Goal: Transaction & Acquisition: Book appointment/travel/reservation

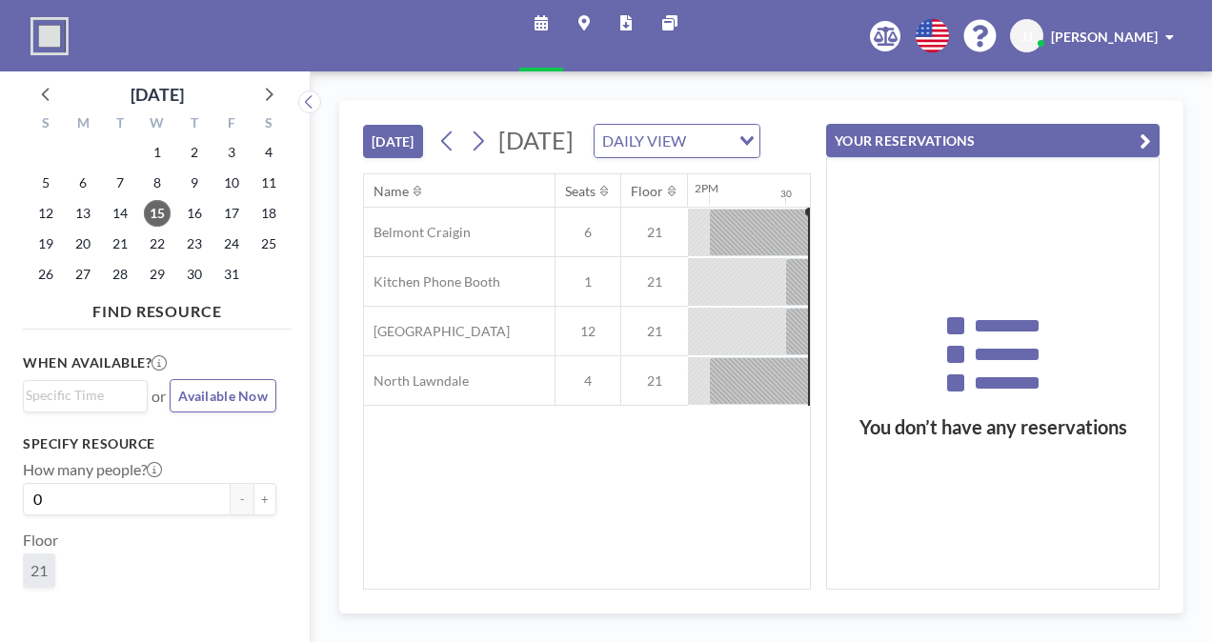
scroll to position [0, 2135]
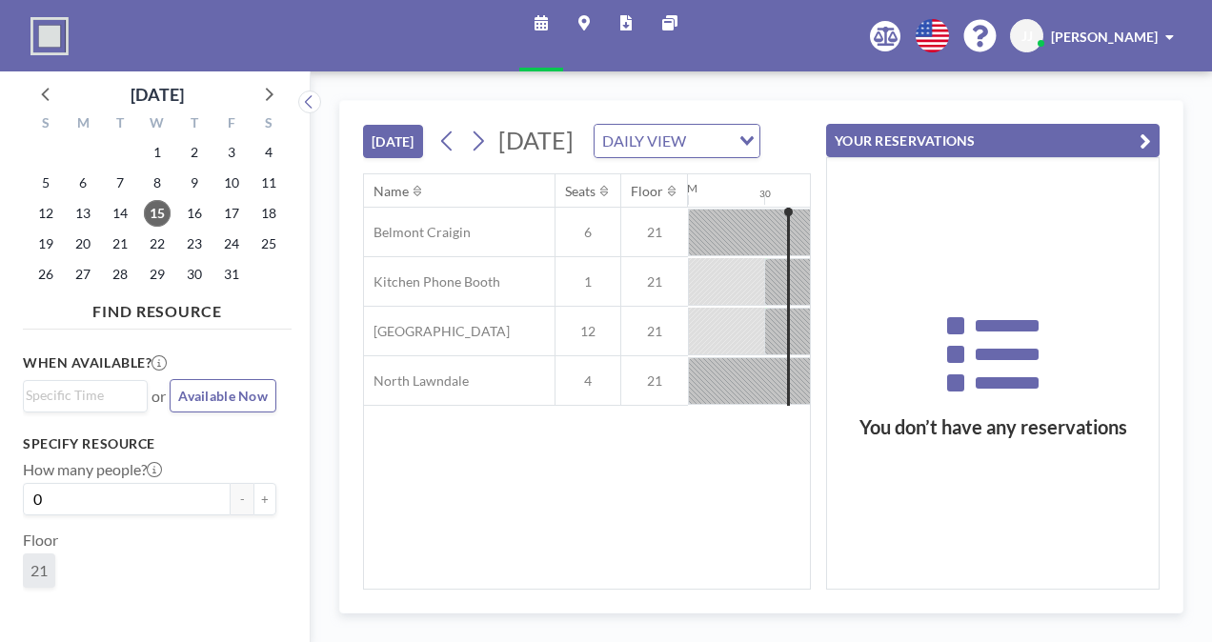
click at [1145, 132] on icon "button" at bounding box center [1145, 141] width 11 height 23
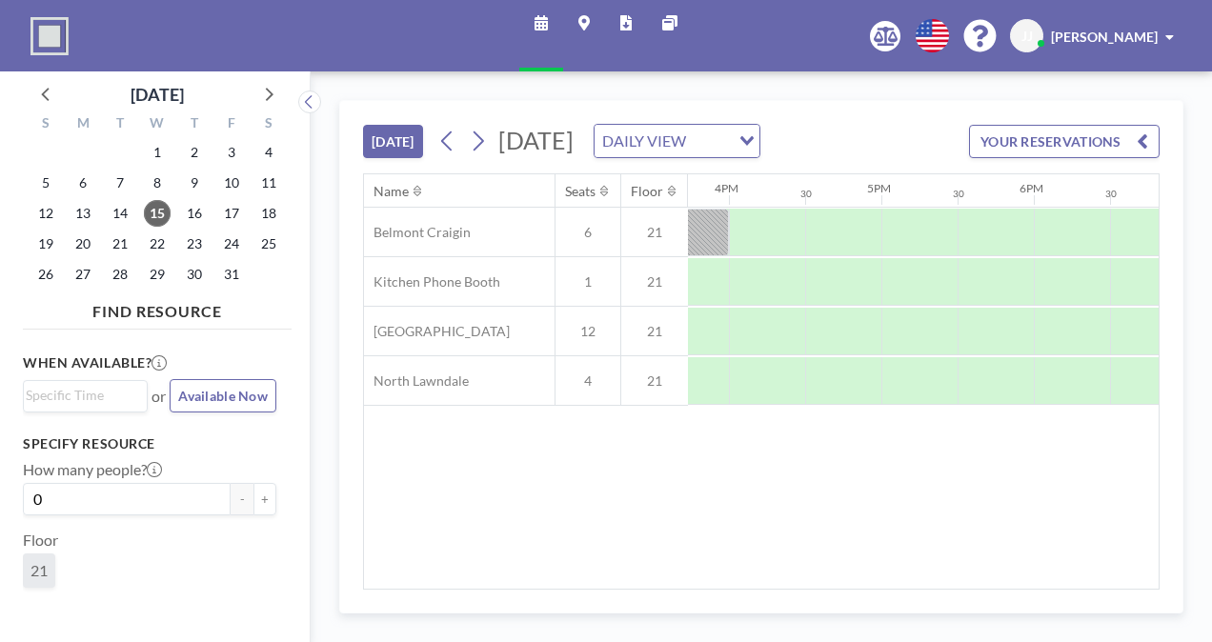
scroll to position [0, 2401]
click at [1044, 306] on div at bounding box center [1070, 282] width 76 height 48
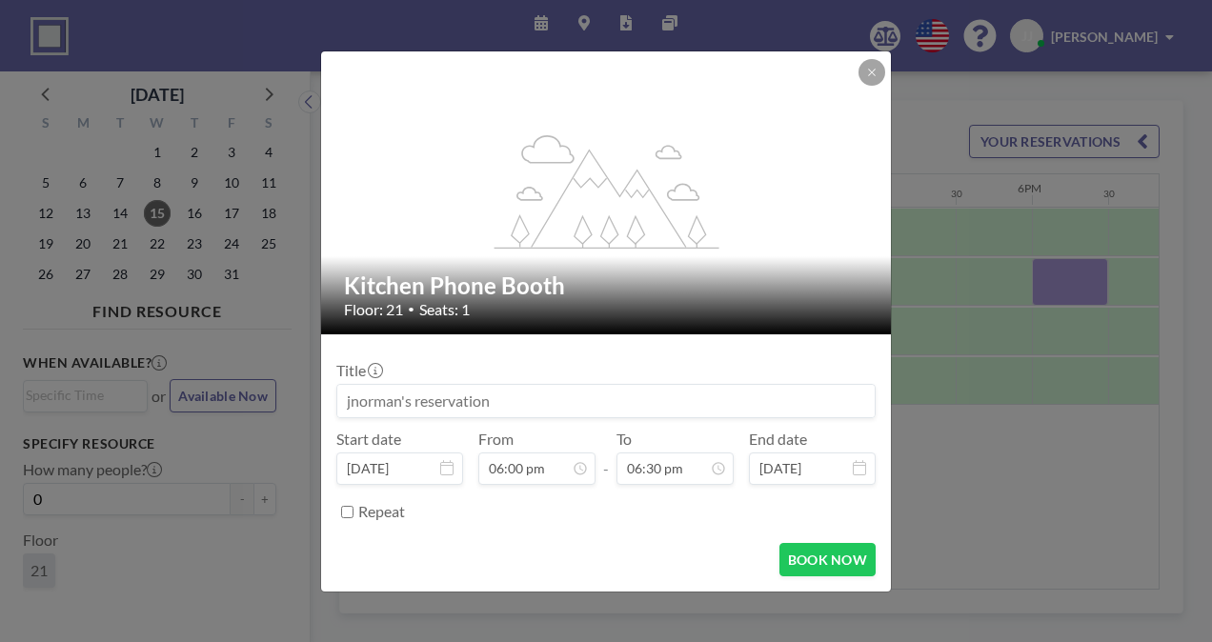
click at [484, 396] on input at bounding box center [606, 401] width 538 height 32
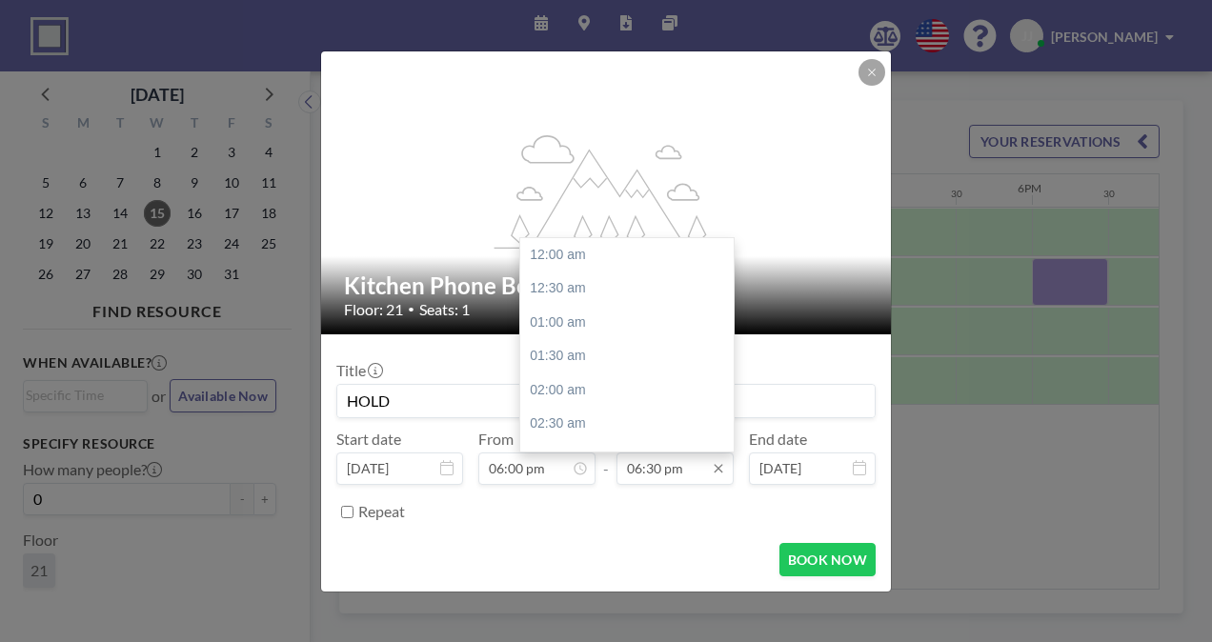
scroll to position [1255, 0]
type input "HOLD"
click at [650, 465] on input "06:30 pm" at bounding box center [675, 469] width 117 height 32
click at [602, 298] on div "07:00 pm" at bounding box center [631, 289] width 223 height 34
type input "07:00 pm"
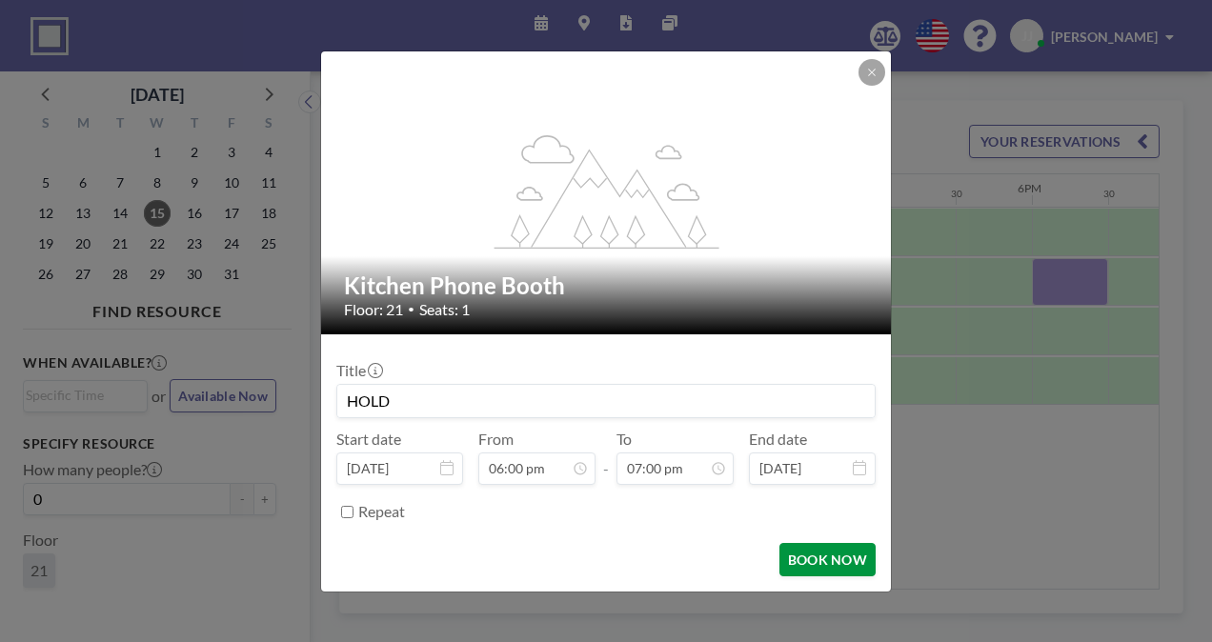
scroll to position [1290, 0]
click at [835, 570] on button "BOOK NOW" at bounding box center [828, 559] width 96 height 33
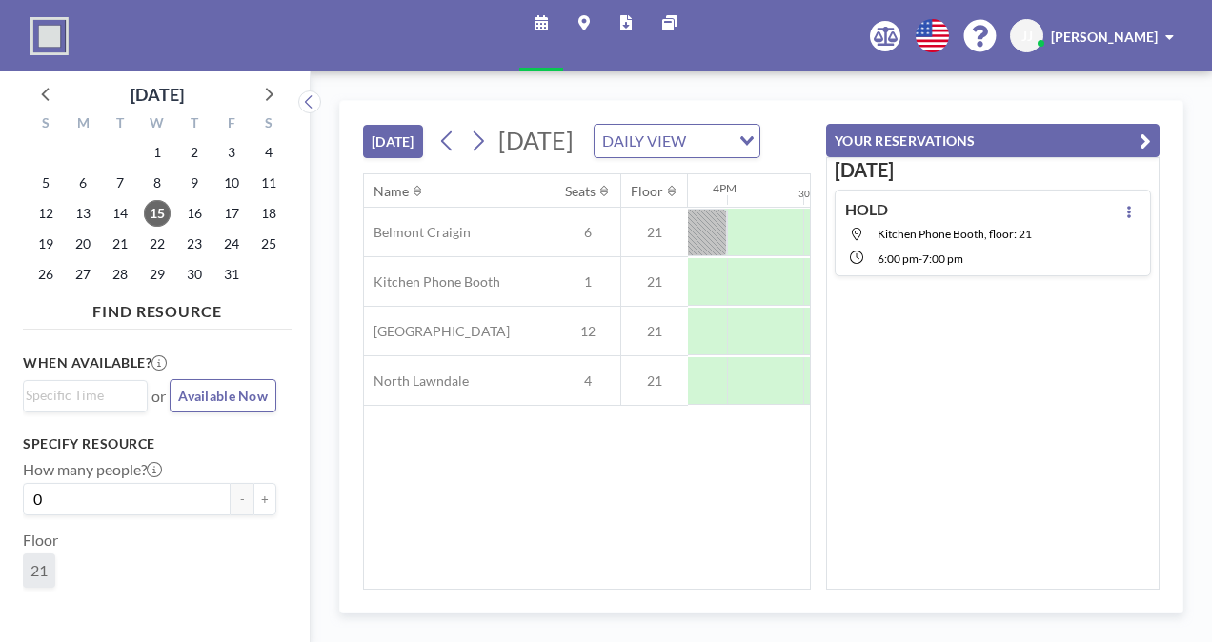
click at [1142, 132] on icon "button" at bounding box center [1145, 141] width 11 height 23
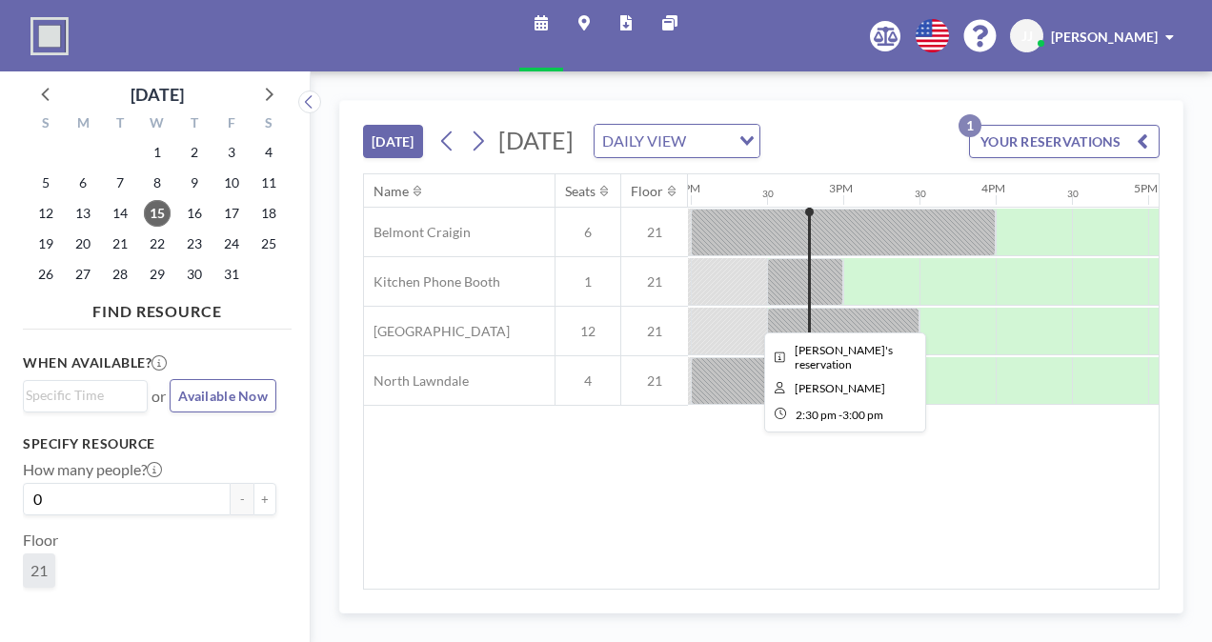
scroll to position [0, 2135]
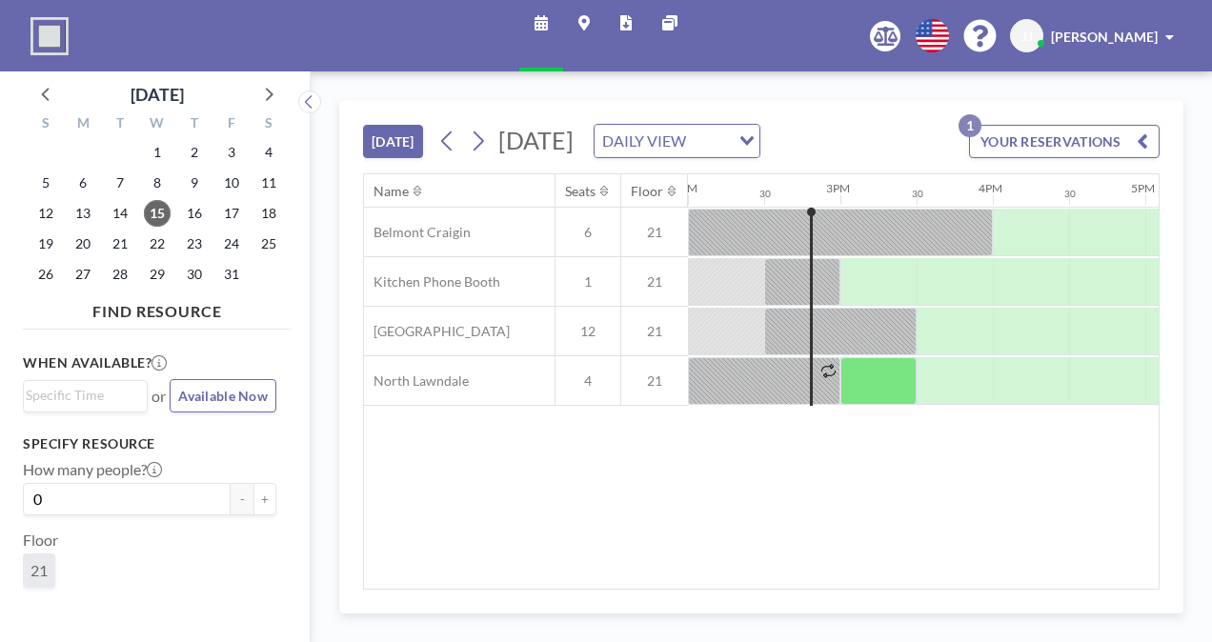
click at [3, 80] on aside "[DATE] S M T W T F S 28 29 30 1 2 3 4 5 6 7 8 9 10 11 12 13 14 15 16 17 18 19 2…" at bounding box center [147, 356] width 295 height 571
click at [12, 191] on aside "[DATE] S M T W T F S 28 29 30 1 2 3 4 5 6 7 8 9 10 11 12 13 14 15 16 17 18 19 2…" at bounding box center [147, 356] width 295 height 571
